Goal: Task Accomplishment & Management: Manage account settings

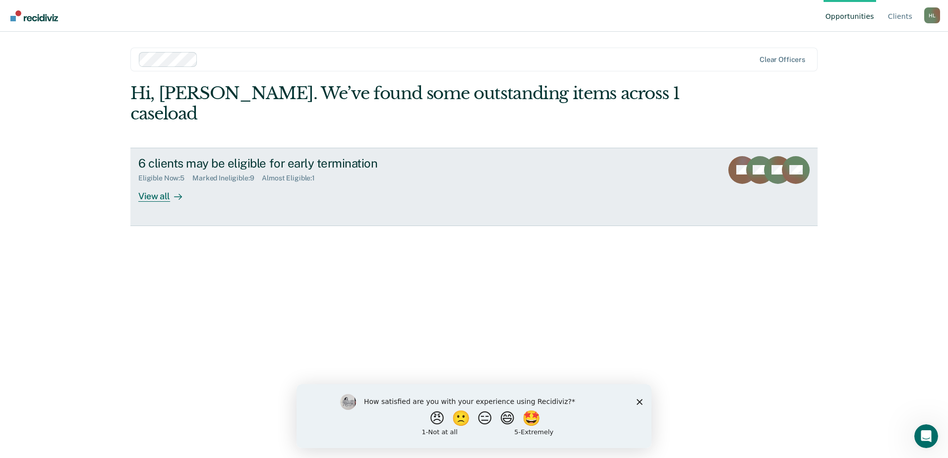
click at [169, 182] on div "View all" at bounding box center [166, 191] width 56 height 19
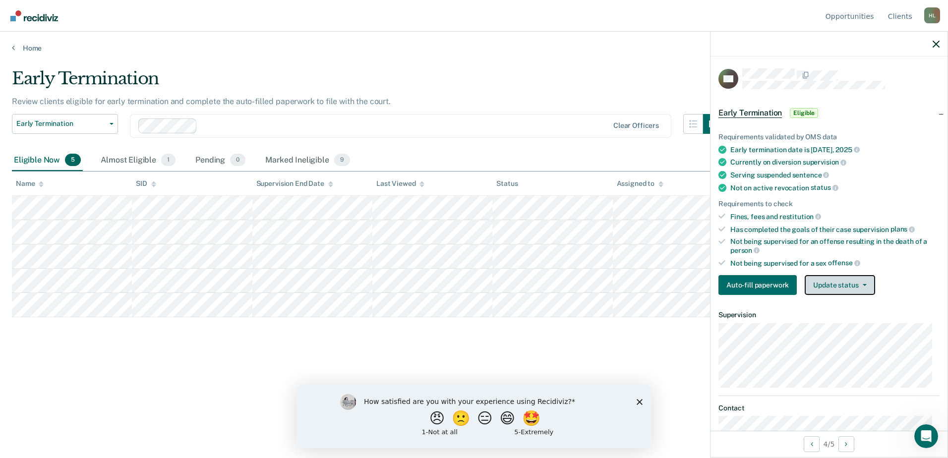
click at [866, 281] on button "Update status" at bounding box center [840, 285] width 70 height 20
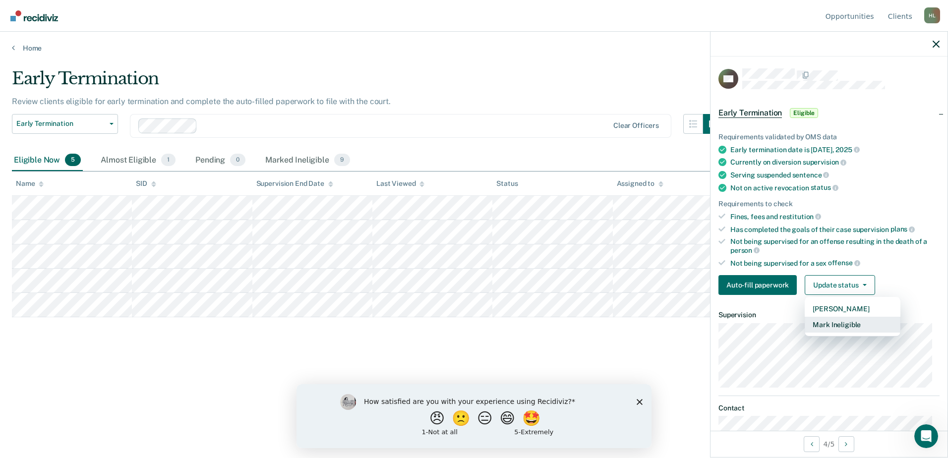
click at [845, 323] on button "Mark Ineligible" at bounding box center [853, 325] width 96 height 16
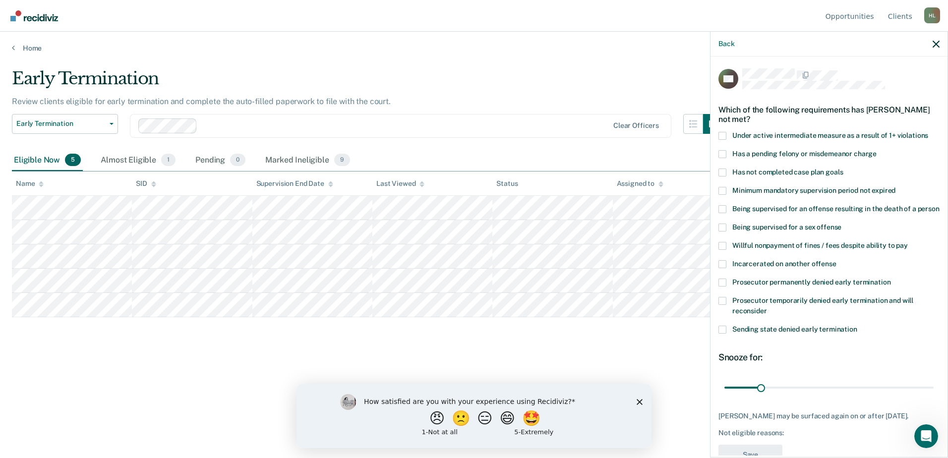
click at [717, 183] on div "GD Which of the following requirements has [PERSON_NAME] not met? Under active …" at bounding box center [829, 256] width 237 height 399
click at [720, 187] on span at bounding box center [722, 191] width 8 height 8
click at [895, 187] on input "Minimum mandatory supervision period not expired" at bounding box center [895, 187] width 0 height 0
drag, startPoint x: 758, startPoint y: 397, endPoint x: 825, endPoint y: 397, distance: 66.4
click at [825, 396] on input "range" at bounding box center [828, 387] width 209 height 17
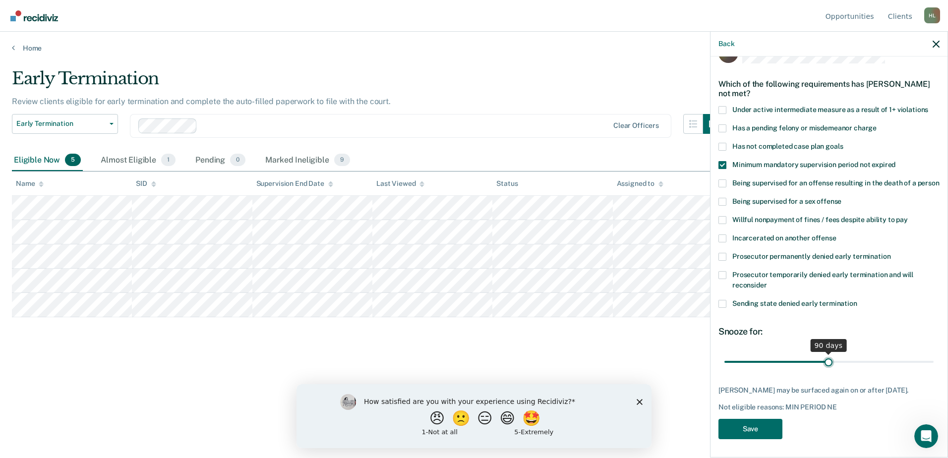
scroll to position [37, 0]
click at [824, 360] on input "range" at bounding box center [828, 360] width 209 height 17
drag, startPoint x: 824, startPoint y: 360, endPoint x: 853, endPoint y: 359, distance: 28.8
type input "116"
click at [853, 359] on input "range" at bounding box center [828, 360] width 209 height 17
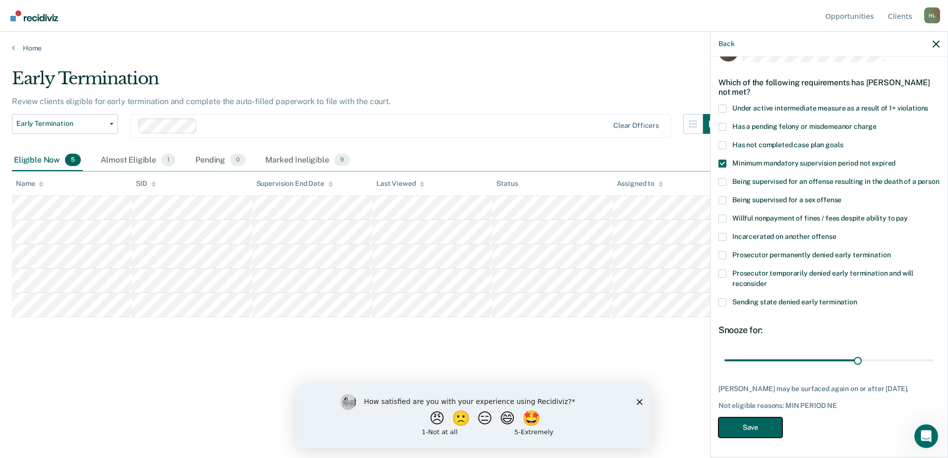
click at [750, 428] on button "Save" at bounding box center [750, 427] width 64 height 20
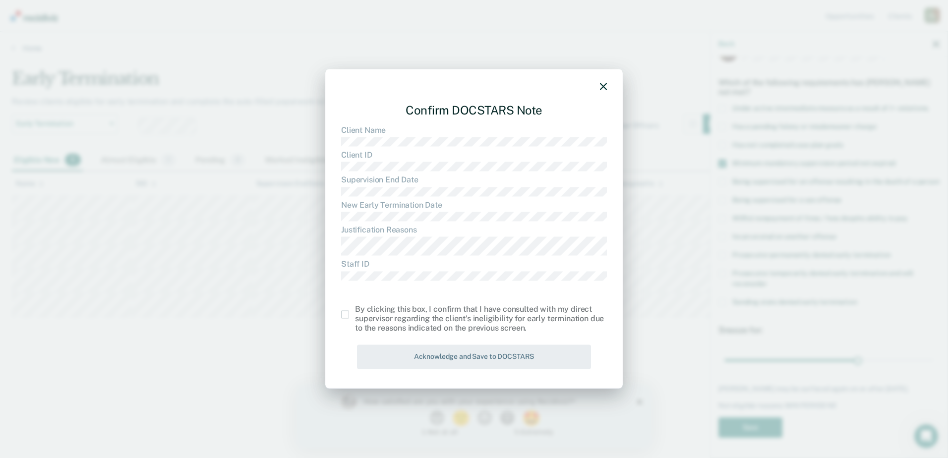
click at [344, 314] on span at bounding box center [345, 315] width 8 height 8
click at [355, 311] on input "checkbox" at bounding box center [355, 311] width 0 height 0
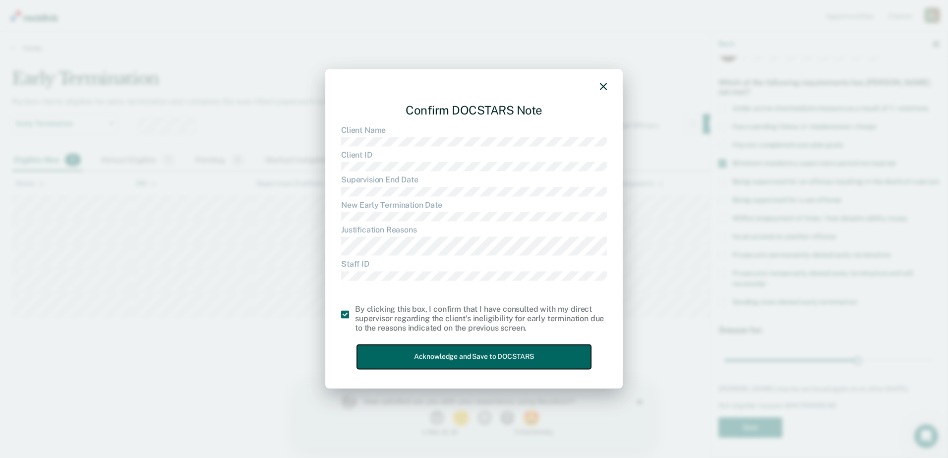
click at [449, 353] on button "Acknowledge and Save to DOCSTARS" at bounding box center [474, 357] width 234 height 24
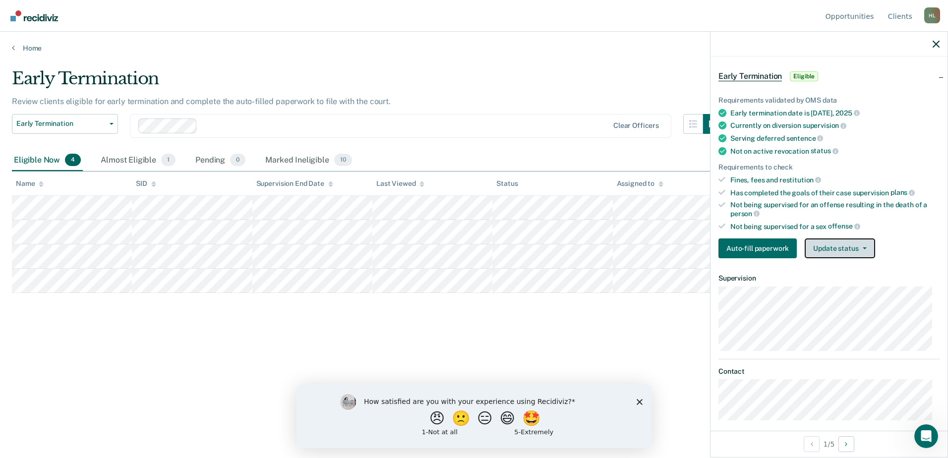
click at [845, 244] on button "Update status" at bounding box center [840, 248] width 70 height 20
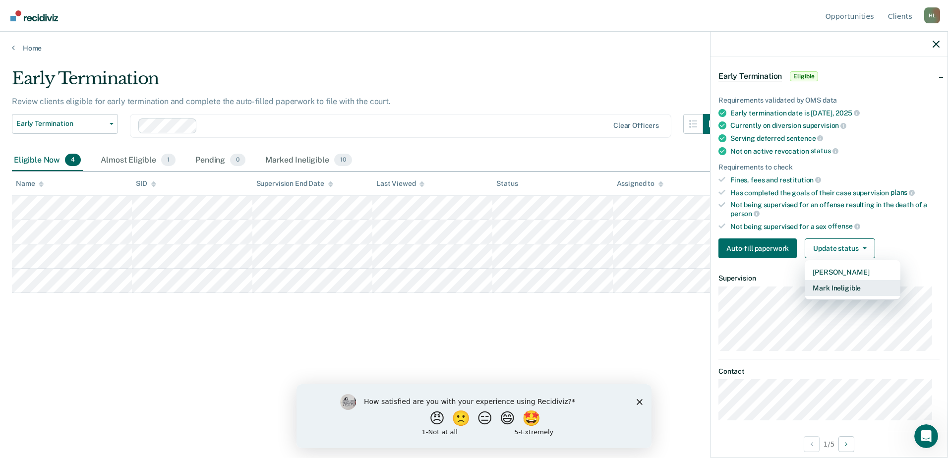
click at [851, 285] on button "Mark Ineligible" at bounding box center [853, 288] width 96 height 16
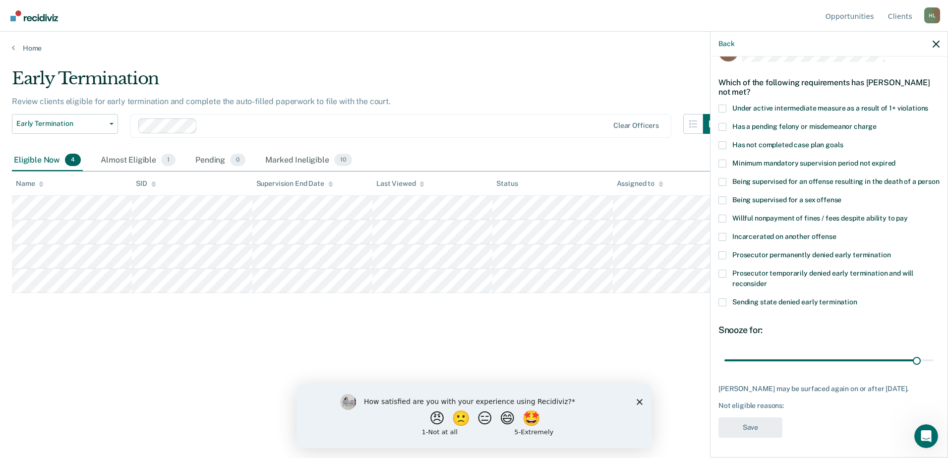
click at [723, 275] on span at bounding box center [722, 274] width 8 height 8
click at [767, 280] on input "Prosecutor temporarily denied early termination and will reconsider" at bounding box center [767, 280] width 0 height 0
click at [724, 252] on span at bounding box center [722, 255] width 8 height 8
click at [891, 251] on input "Prosecutor permanently denied early termination" at bounding box center [891, 251] width 0 height 0
click at [722, 271] on span at bounding box center [722, 274] width 8 height 8
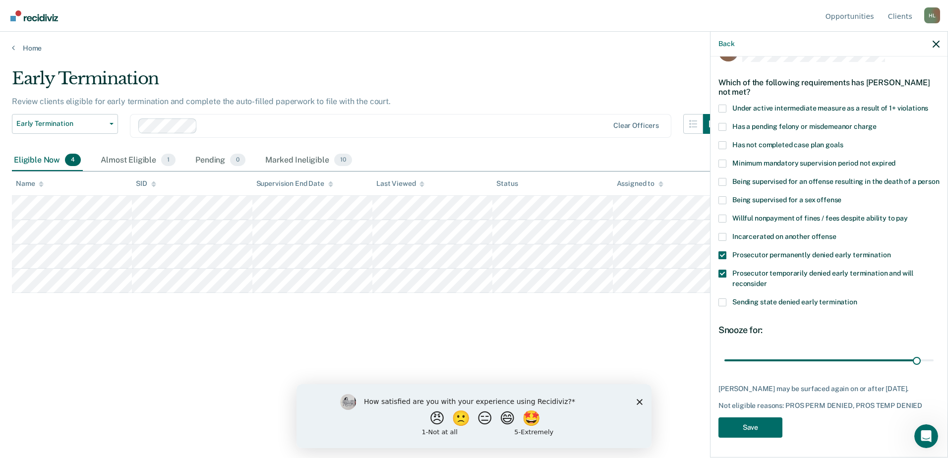
click at [767, 280] on input "Prosecutor temporarily denied early termination and will reconsider" at bounding box center [767, 280] width 0 height 0
click at [758, 431] on button "Save" at bounding box center [750, 427] width 64 height 20
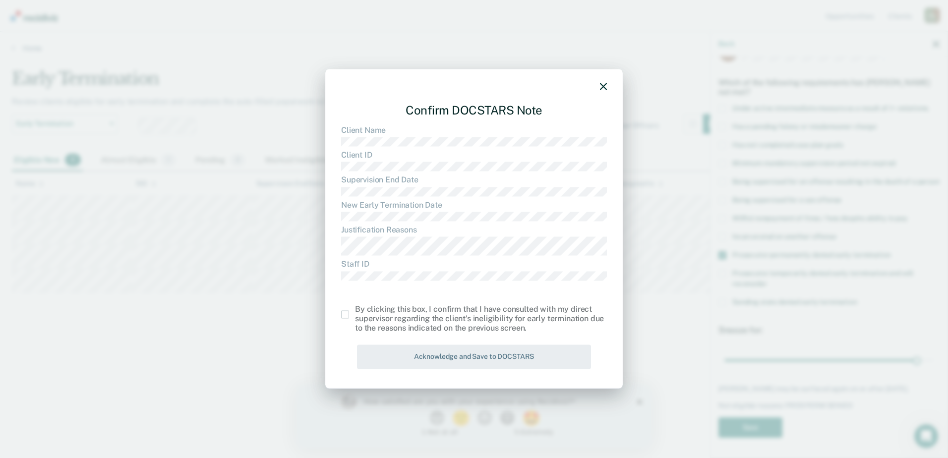
click at [342, 316] on span at bounding box center [345, 315] width 8 height 8
click at [355, 311] on input "checkbox" at bounding box center [355, 311] width 0 height 0
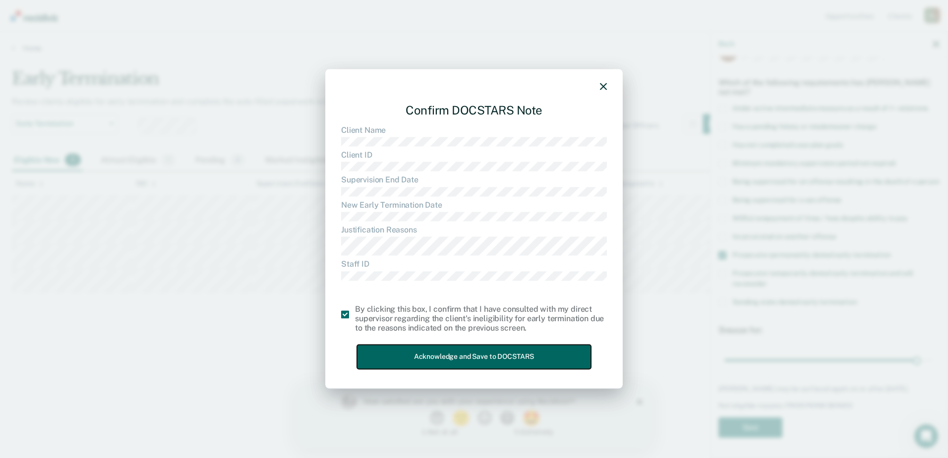
click at [394, 347] on button "Acknowledge and Save to DOCSTARS" at bounding box center [474, 357] width 234 height 24
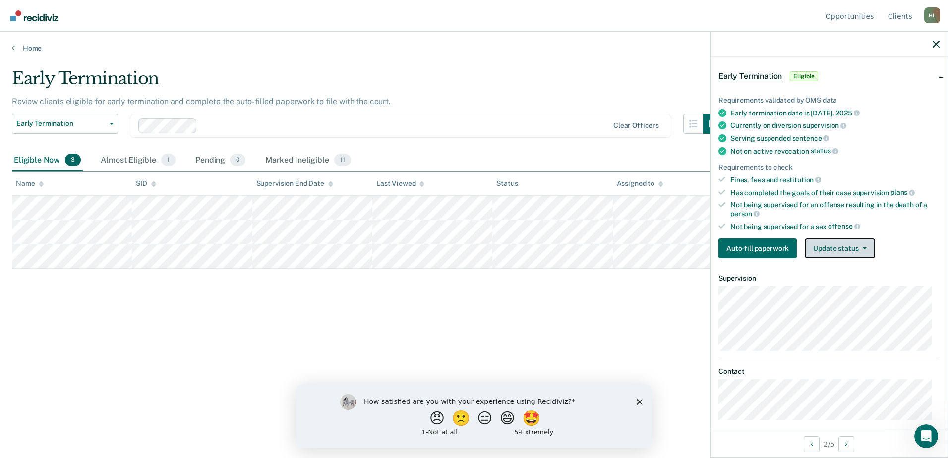
click at [847, 244] on button "Update status" at bounding box center [840, 248] width 70 height 20
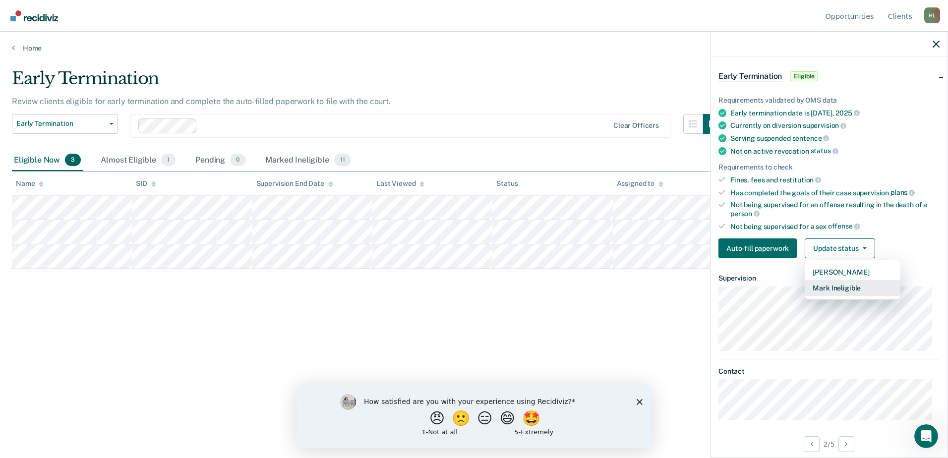
click at [849, 286] on button "Mark Ineligible" at bounding box center [853, 288] width 96 height 16
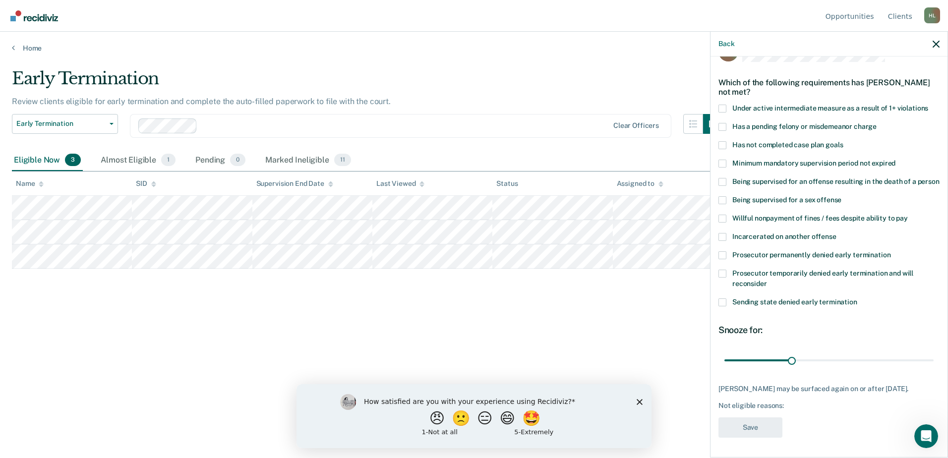
click at [724, 257] on span at bounding box center [722, 255] width 8 height 8
click at [891, 251] on input "Prosecutor permanently denied early termination" at bounding box center [891, 251] width 0 height 0
click at [753, 438] on button "Save" at bounding box center [750, 427] width 64 height 20
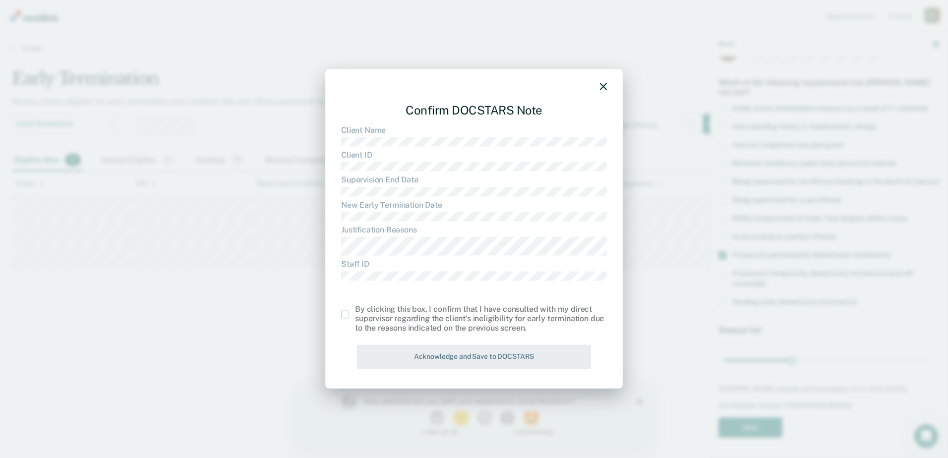
click at [344, 314] on span at bounding box center [345, 315] width 8 height 8
click at [355, 311] on input "checkbox" at bounding box center [355, 311] width 0 height 0
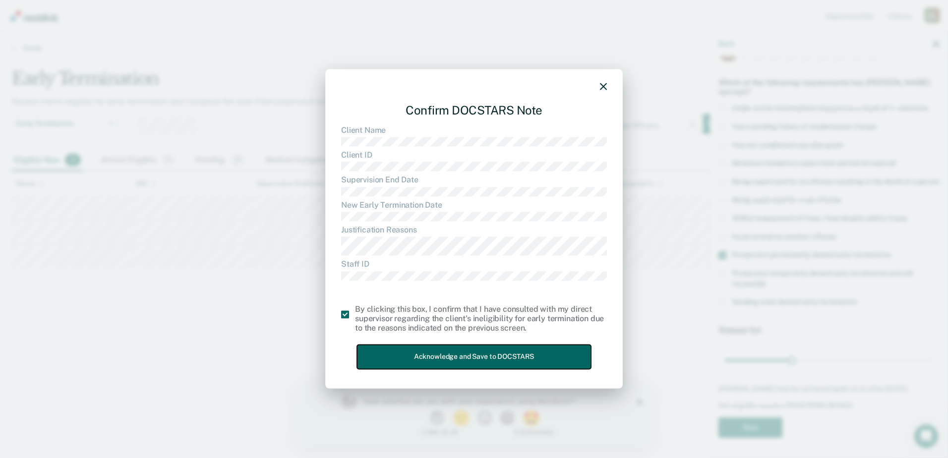
click at [404, 352] on button "Acknowledge and Save to DOCSTARS" at bounding box center [474, 357] width 234 height 24
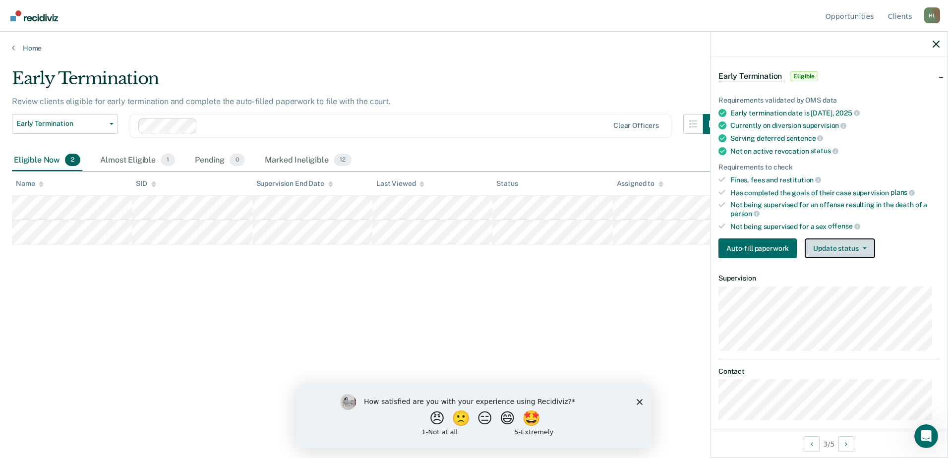
click at [844, 247] on button "Update status" at bounding box center [840, 248] width 70 height 20
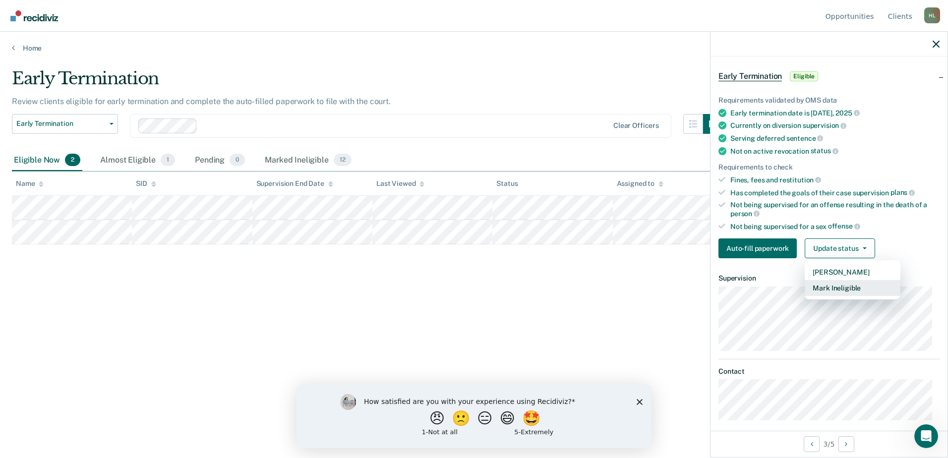
click at [845, 286] on button "Mark Ineligible" at bounding box center [853, 288] width 96 height 16
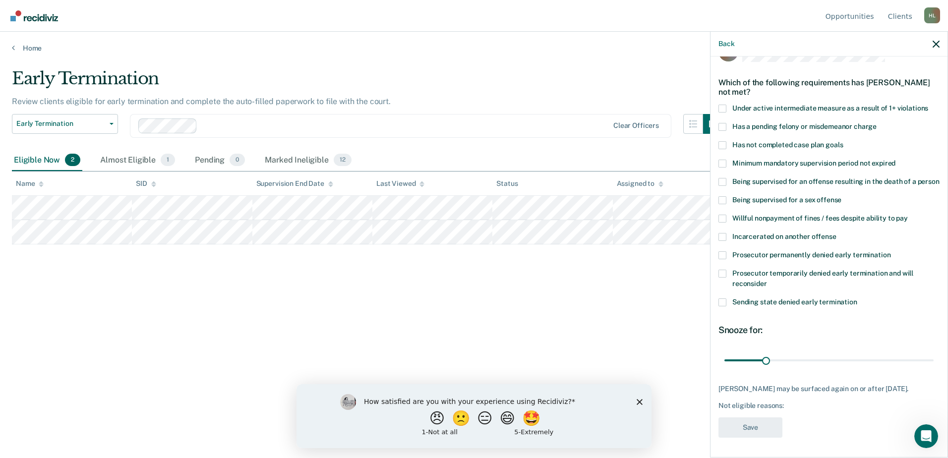
click at [726, 253] on span at bounding box center [722, 255] width 8 height 8
click at [891, 251] on input "Prosecutor permanently denied early termination" at bounding box center [891, 251] width 0 height 0
click at [762, 437] on button "Save" at bounding box center [750, 427] width 64 height 20
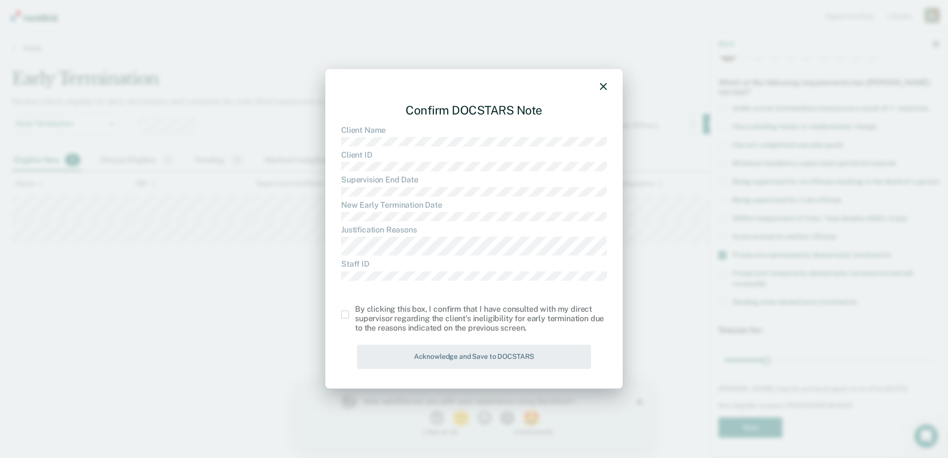
click at [341, 316] on span at bounding box center [345, 315] width 8 height 8
click at [355, 311] on input "checkbox" at bounding box center [355, 311] width 0 height 0
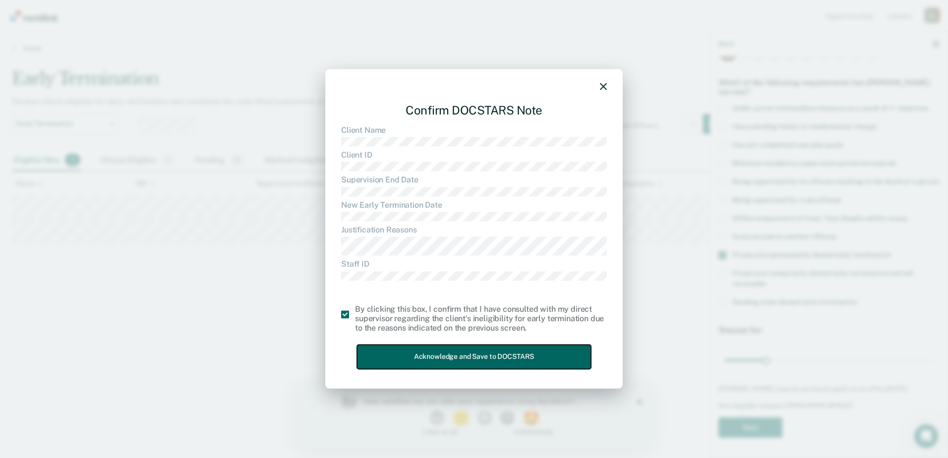
click at [408, 355] on button "Acknowledge and Save to DOCSTARS" at bounding box center [474, 357] width 234 height 24
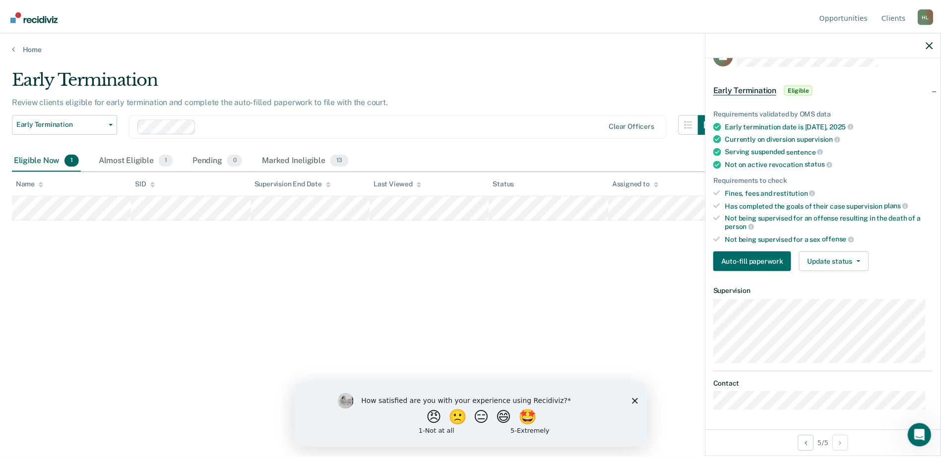
scroll to position [23, 0]
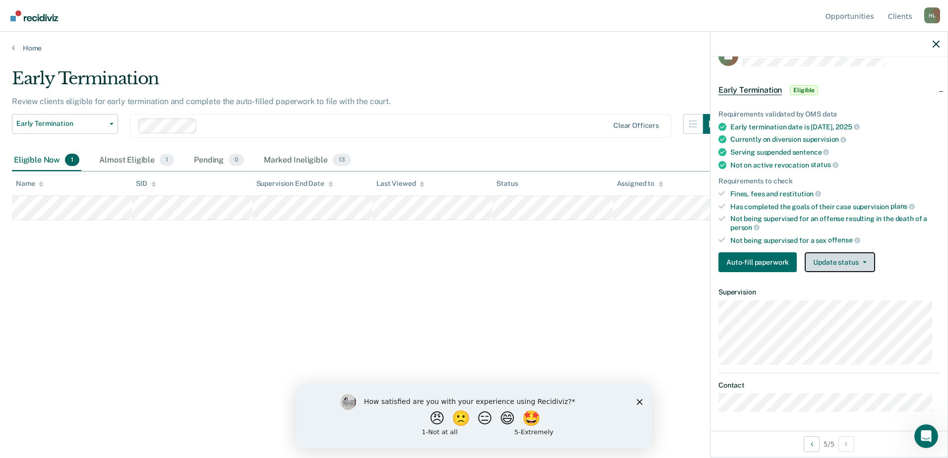
click at [821, 257] on button "Update status" at bounding box center [840, 262] width 70 height 20
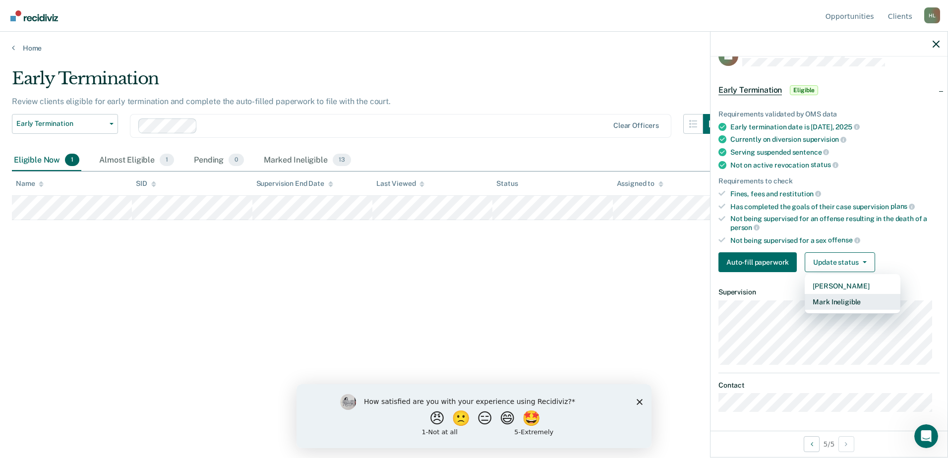
click at [828, 302] on button "Mark Ineligible" at bounding box center [853, 302] width 96 height 16
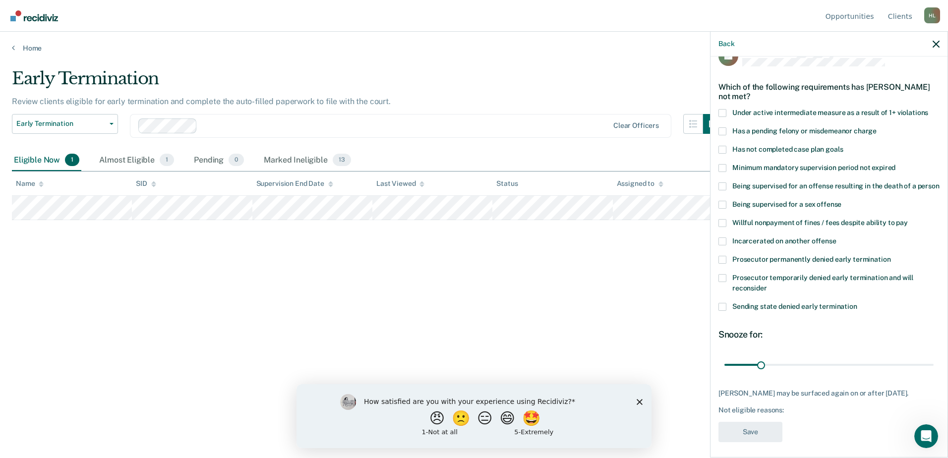
click at [725, 167] on span at bounding box center [722, 168] width 8 height 8
click at [895, 164] on input "Minimum mandatory supervision period not expired" at bounding box center [895, 164] width 0 height 0
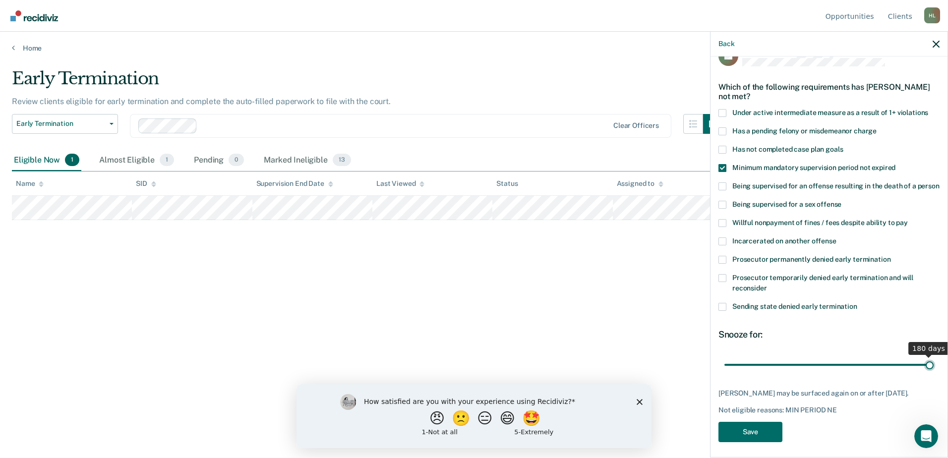
drag, startPoint x: 759, startPoint y: 374, endPoint x: 931, endPoint y: 372, distance: 172.1
click at [931, 372] on input "range" at bounding box center [828, 364] width 209 height 17
type input "179"
click at [921, 373] on input "range" at bounding box center [828, 364] width 209 height 17
click at [751, 442] on button "Save" at bounding box center [750, 432] width 64 height 20
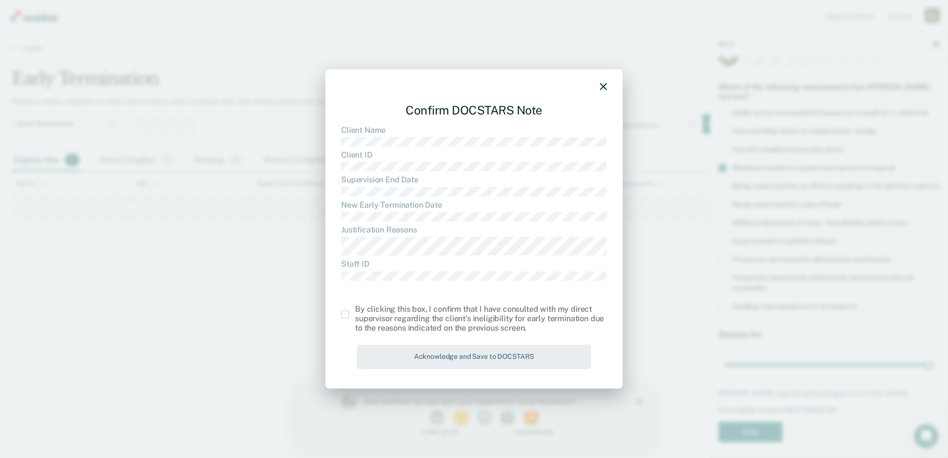
drag, startPoint x: 345, startPoint y: 314, endPoint x: 356, endPoint y: 331, distance: 20.1
click at [345, 314] on span at bounding box center [345, 315] width 8 height 8
click at [355, 311] on input "checkbox" at bounding box center [355, 311] width 0 height 0
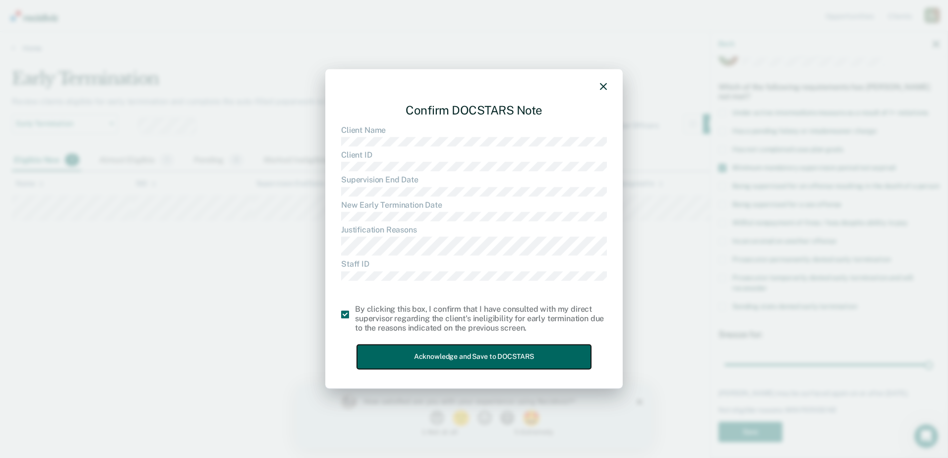
click at [397, 349] on button "Acknowledge and Save to DOCSTARS" at bounding box center [474, 357] width 234 height 24
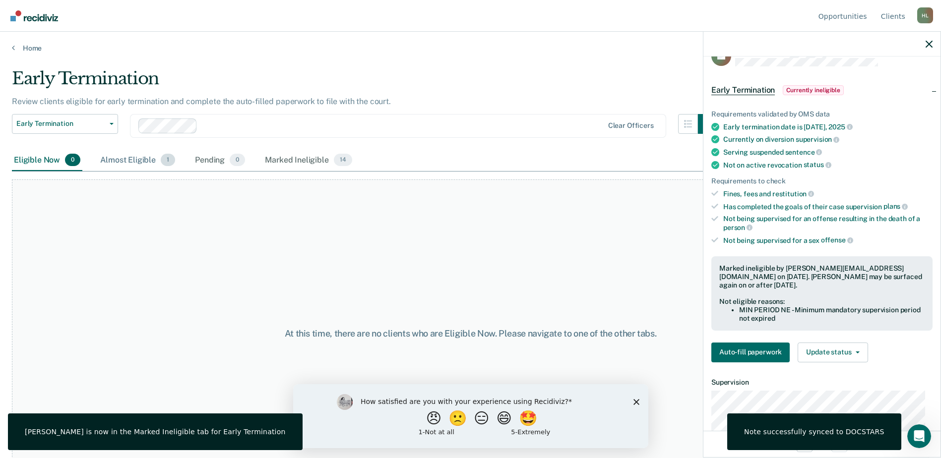
click at [123, 156] on div "Almost Eligible 1" at bounding box center [137, 161] width 79 height 22
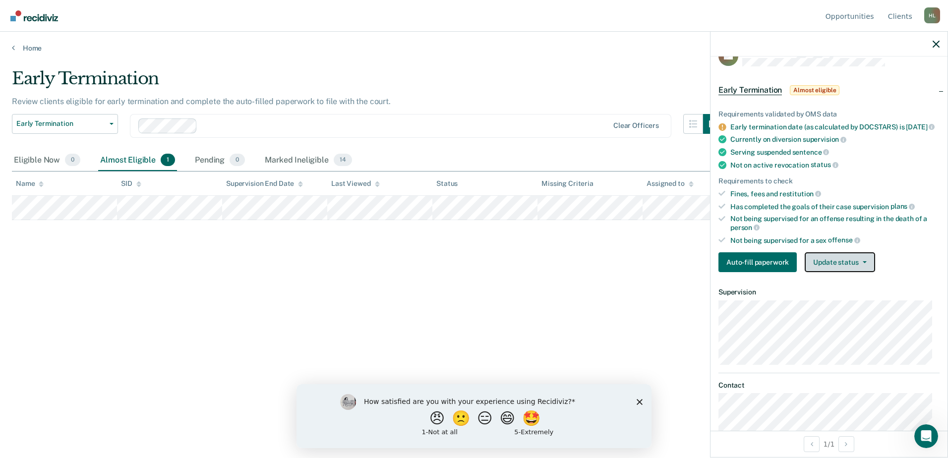
click at [852, 272] on button "Update status" at bounding box center [840, 262] width 70 height 20
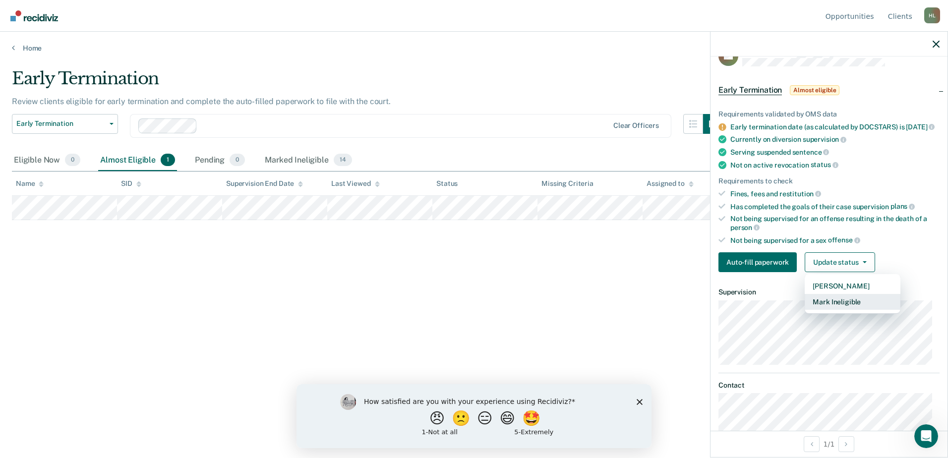
click at [852, 305] on button "Mark Ineligible" at bounding box center [853, 302] width 96 height 16
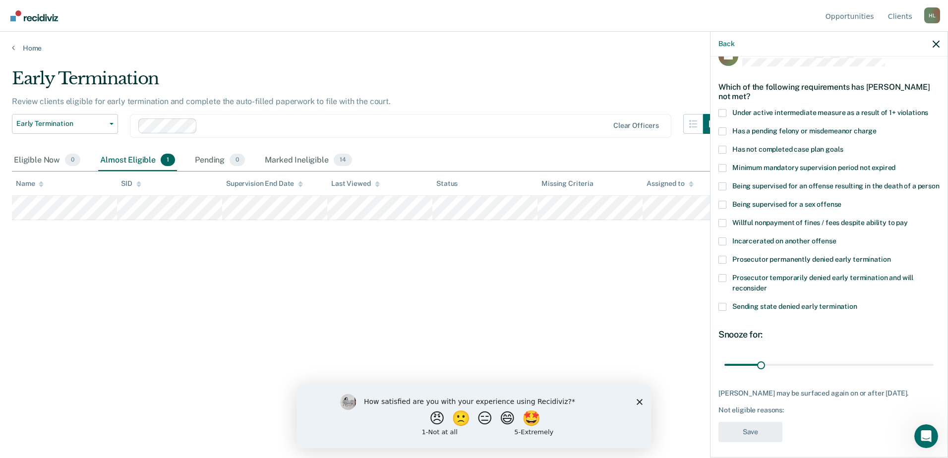
click at [718, 171] on label "Minimum mandatory supervision period not expired" at bounding box center [828, 169] width 221 height 10
click at [895, 164] on input "Minimum mandatory supervision period not expired" at bounding box center [895, 164] width 0 height 0
drag, startPoint x: 758, startPoint y: 371, endPoint x: 946, endPoint y: 374, distance: 187.9
type input "180"
click at [934, 373] on input "range" at bounding box center [828, 364] width 209 height 17
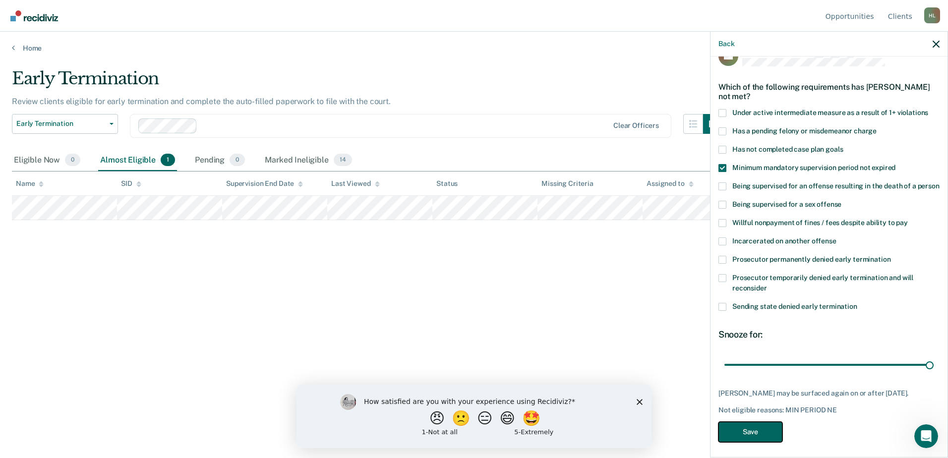
click at [752, 439] on button "Save" at bounding box center [750, 432] width 64 height 20
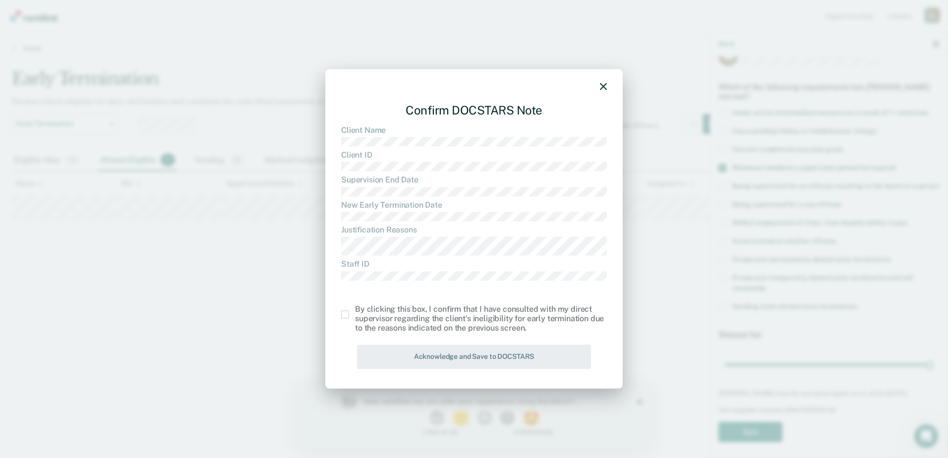
click at [342, 314] on span at bounding box center [345, 315] width 8 height 8
click at [355, 311] on input "checkbox" at bounding box center [355, 311] width 0 height 0
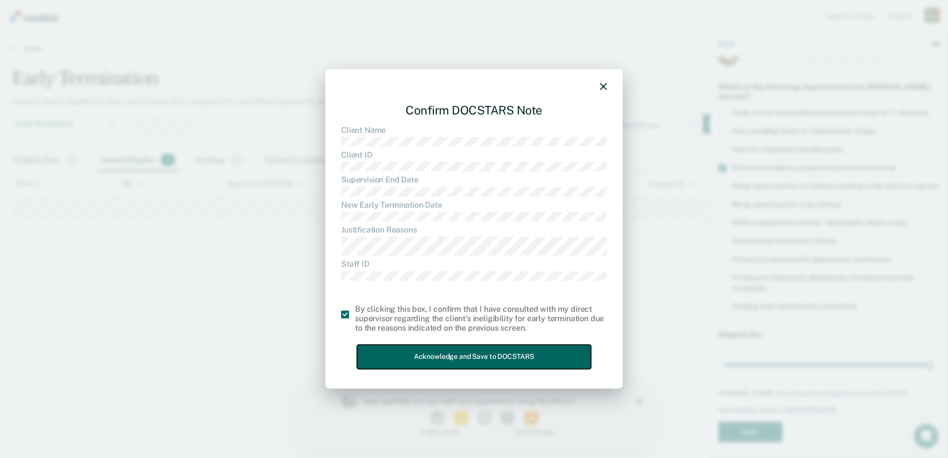
click at [427, 355] on button "Acknowledge and Save to DOCSTARS" at bounding box center [474, 357] width 234 height 24
